Goal: Information Seeking & Learning: Learn about a topic

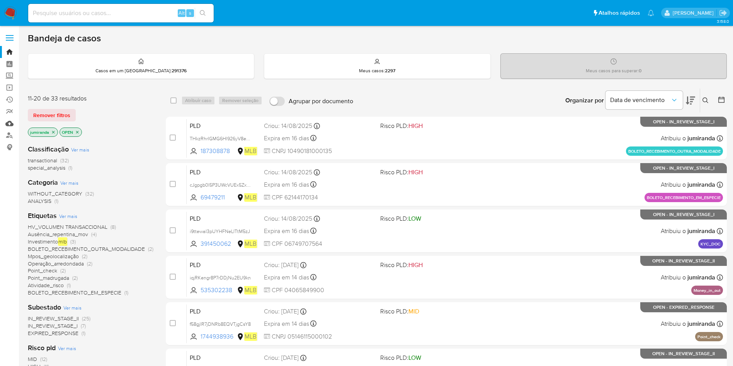
click at [13, 120] on link "Mulan" at bounding box center [46, 123] width 92 height 12
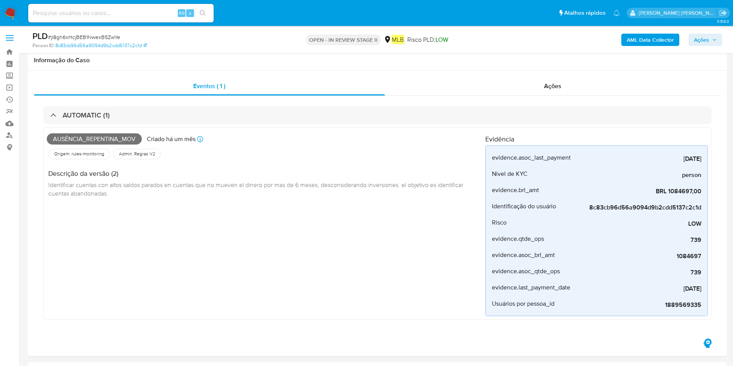
scroll to position [927, 0]
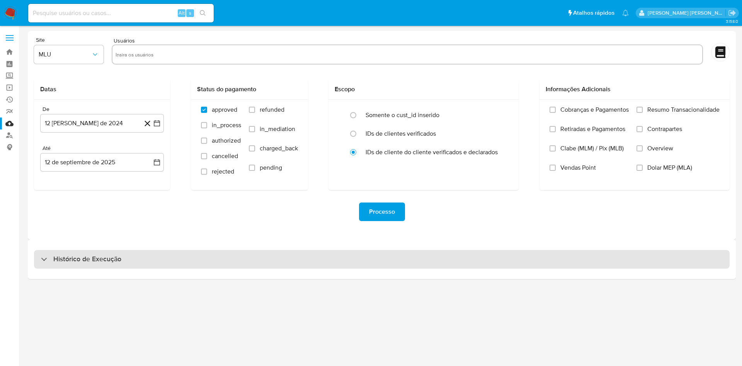
click at [129, 262] on div "Histórico de Execução" at bounding box center [381, 259] width 695 height 19
select select "10"
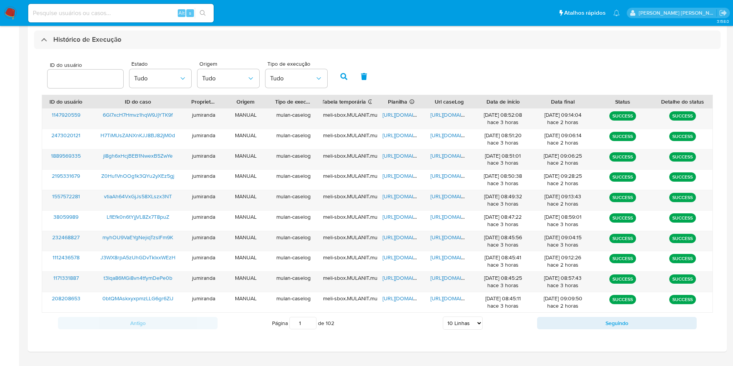
scroll to position [238, 0]
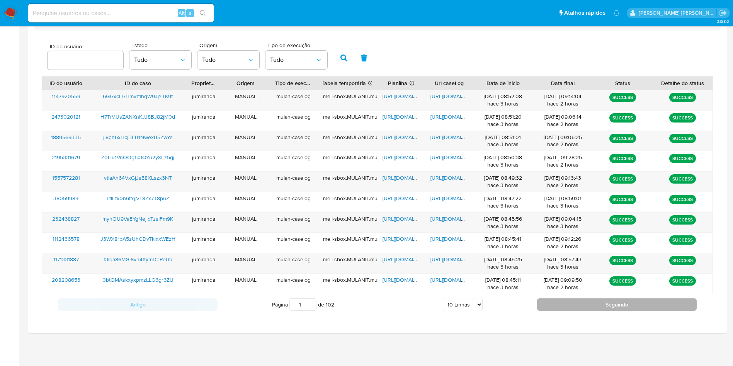
click at [565, 304] on button "Seguindo" at bounding box center [617, 304] width 160 height 12
type input "2"
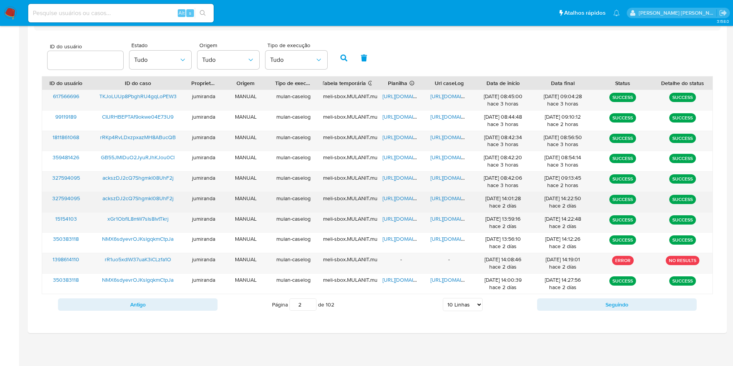
click at [408, 199] on span "https://docs.google.com/spreadsheets/d/17gHomhhTxYrxlQtE92w6FJneKS_T4dUGe554lrV…" at bounding box center [408, 198] width 53 height 8
click at [460, 198] on span "https://docs.google.com/document/d/1RID9kTfJrFG35bGZ40k599ycKOXuMj1IaXXq_Bz938c…" at bounding box center [456, 198] width 53 height 8
click at [112, 200] on span "ackszDJ2cQ7Shgmkl08UhF2j" at bounding box center [137, 198] width 71 height 8
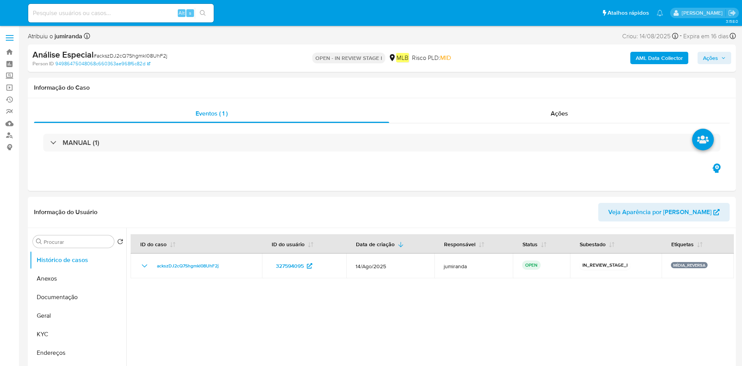
select select "10"
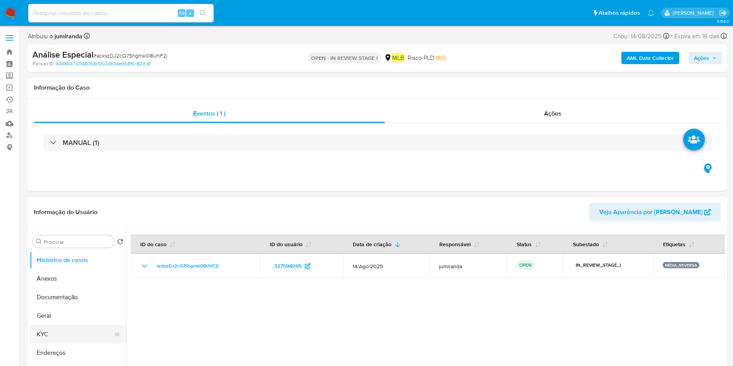
click at [63, 333] on button "KYC" at bounding box center [75, 334] width 90 height 19
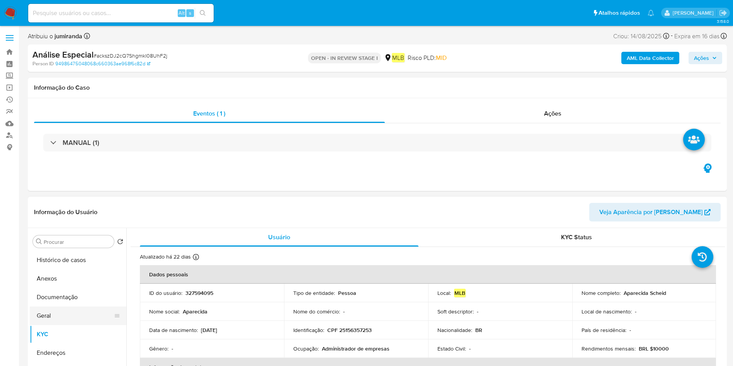
drag, startPoint x: 42, startPoint y: 323, endPoint x: 50, endPoint y: 314, distance: 12.4
click at [42, 323] on button "Geral" at bounding box center [75, 315] width 90 height 19
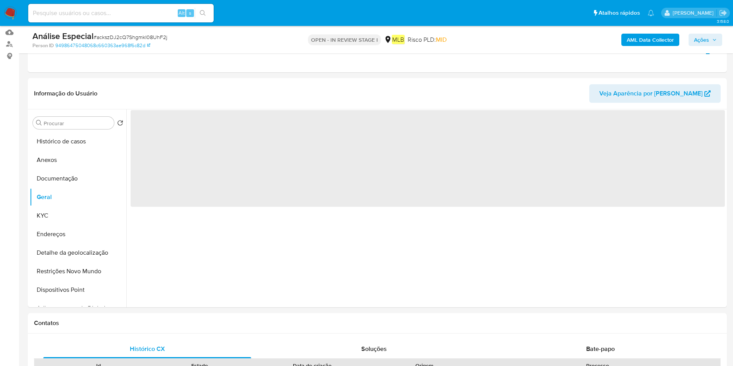
scroll to position [116, 0]
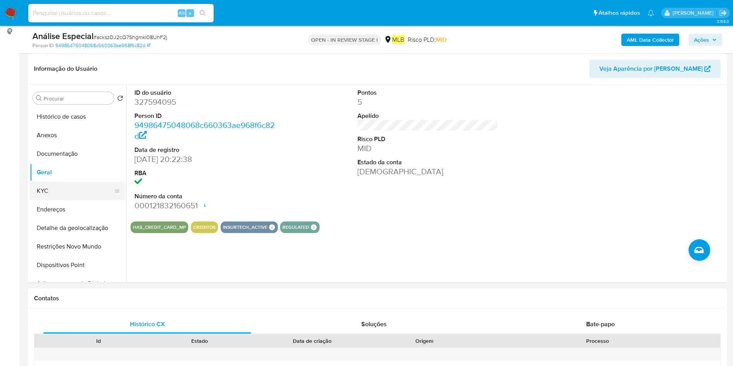
click at [76, 188] on button "KYC" at bounding box center [75, 191] width 90 height 19
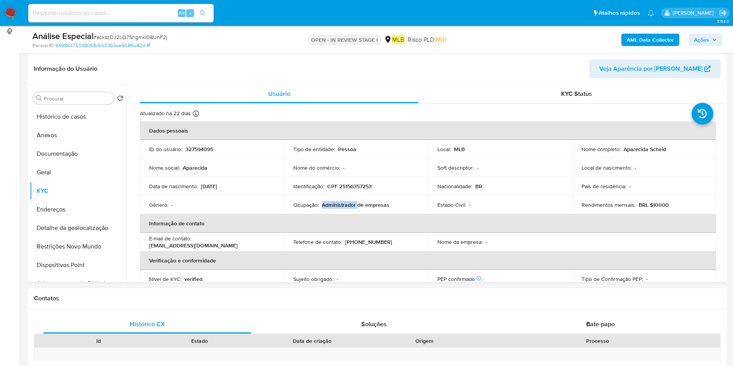
click at [324, 204] on p "Administrador de empresas" at bounding box center [356, 204] width 68 height 7
copy div "Ocupação : Administrador de empresas"
click at [61, 250] on button "Restrições Novo Mundo" at bounding box center [75, 246] width 90 height 19
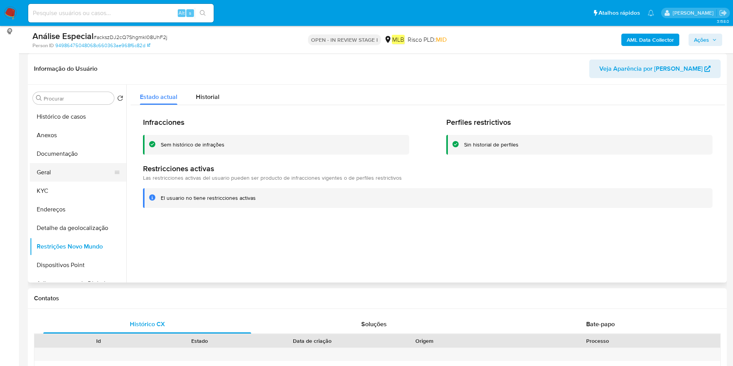
click at [63, 169] on button "Geral" at bounding box center [75, 172] width 90 height 19
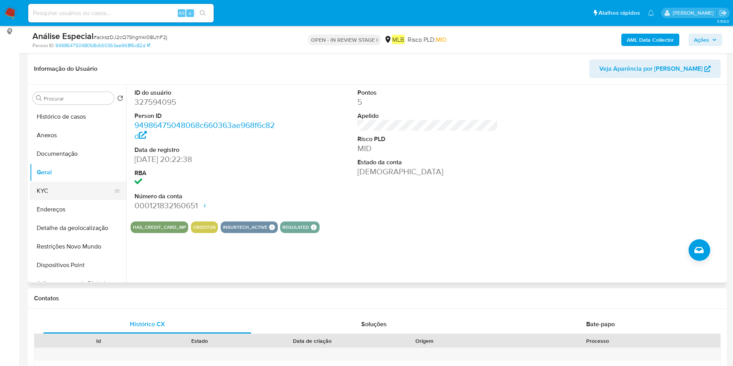
click at [90, 190] on button "KYC" at bounding box center [75, 191] width 90 height 19
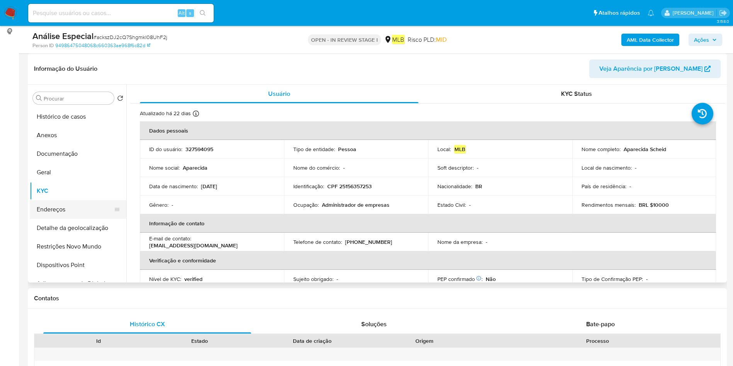
click at [81, 210] on button "Endereços" at bounding box center [75, 209] width 90 height 19
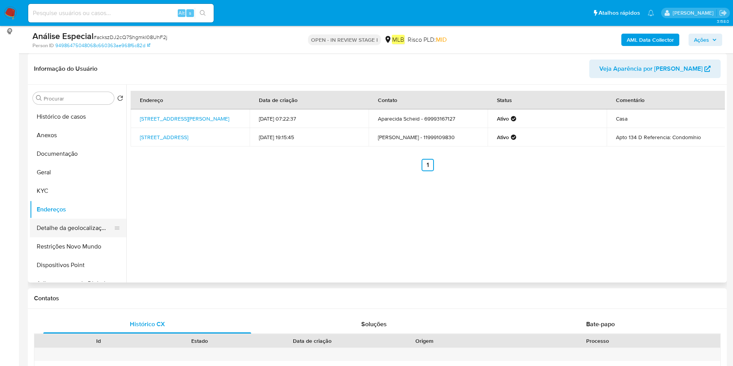
click at [80, 227] on button "Detalhe da geolocalização" at bounding box center [75, 228] width 90 height 19
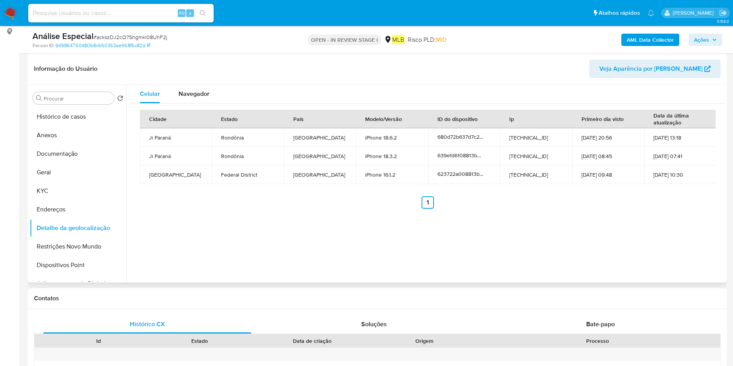
click at [71, 245] on button "Restrições Novo Mundo" at bounding box center [78, 246] width 97 height 19
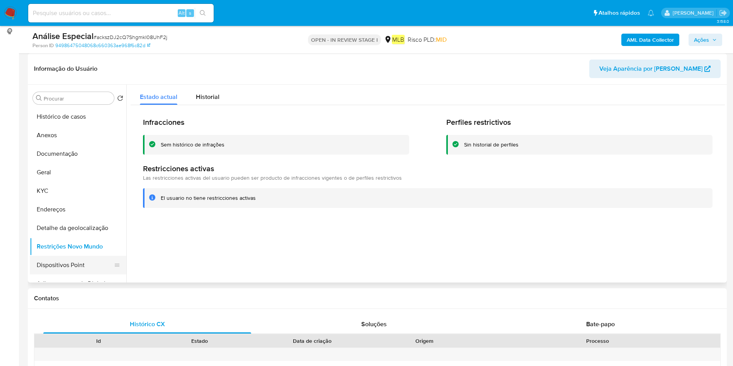
click at [51, 273] on button "Dispositivos Point" at bounding box center [75, 265] width 90 height 19
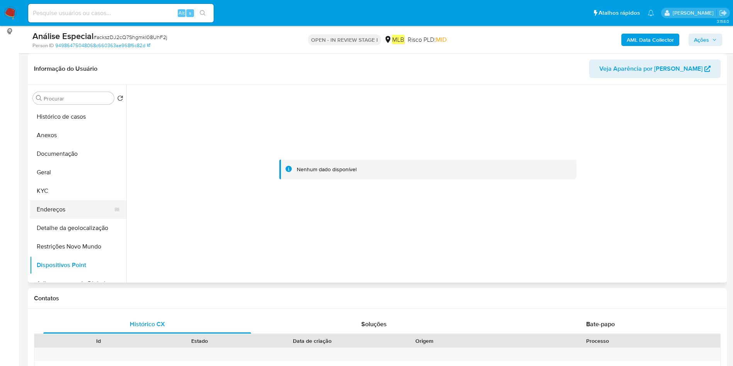
click at [65, 206] on button "Endereços" at bounding box center [75, 209] width 90 height 19
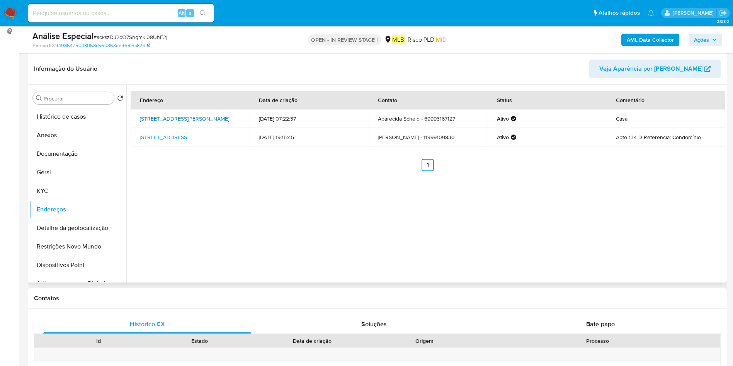
drag, startPoint x: 132, startPoint y: 114, endPoint x: 237, endPoint y: 112, distance: 105.1
click at [237, 112] on td "Rua Anísio Serra 143, Ji-paraná, Rondônia, 76900278, Brasil 143" at bounding box center [190, 118] width 119 height 19
click at [218, 150] on div "Endereço Data de criação Contato Status Comentário Rua Anísio Serra 143, Ji-par…" at bounding box center [428, 131] width 594 height 80
click at [49, 268] on button "Dispositivos Point" at bounding box center [75, 265] width 90 height 19
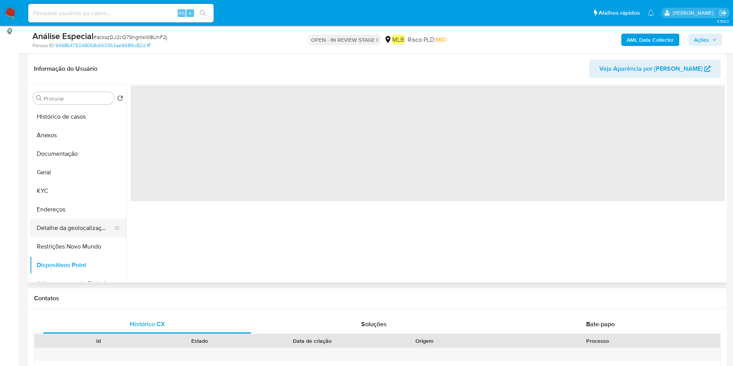
click at [54, 229] on button "Detalhe da geolocalização" at bounding box center [75, 228] width 90 height 19
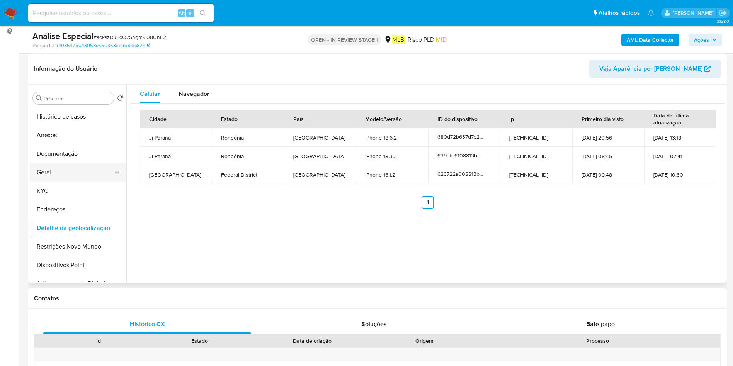
click at [68, 181] on button "Geral" at bounding box center [75, 172] width 90 height 19
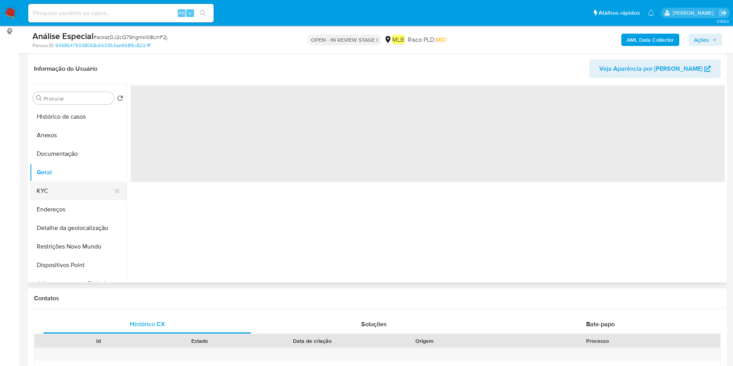
click at [80, 194] on button "KYC" at bounding box center [75, 191] width 90 height 19
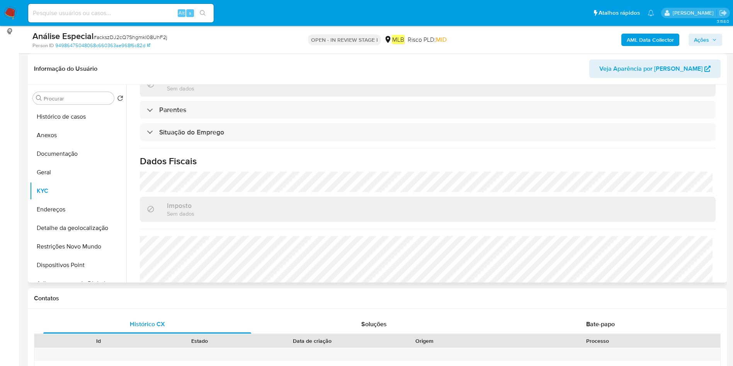
scroll to position [301, 0]
